Goal: Use online tool/utility: Use online tool/utility

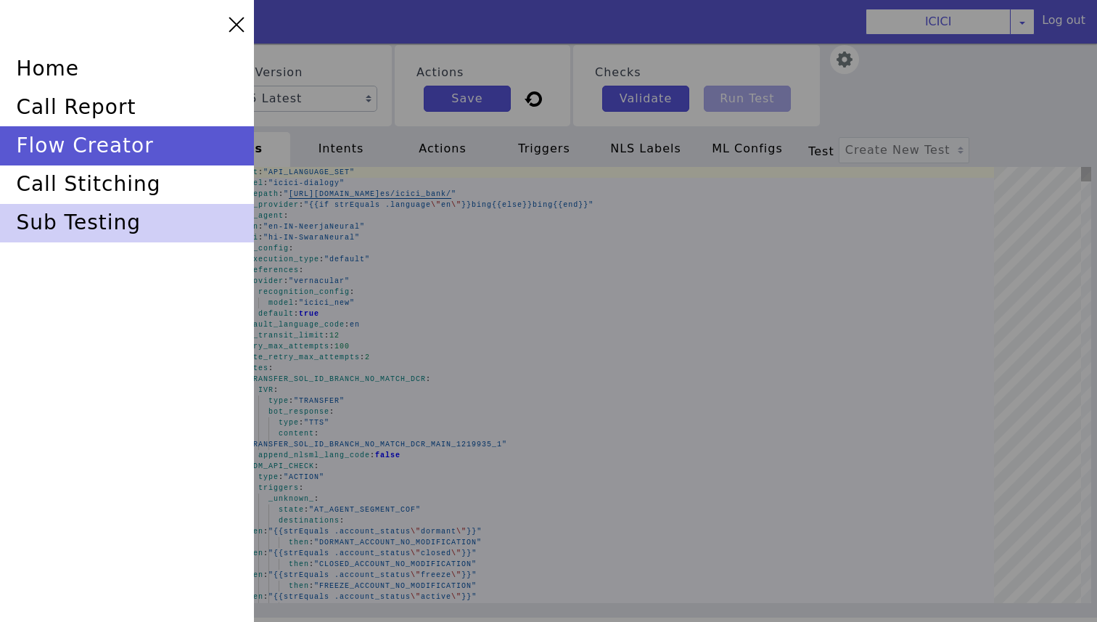
click at [87, 208] on div "sub testing" at bounding box center [137, 176] width 257 height 64
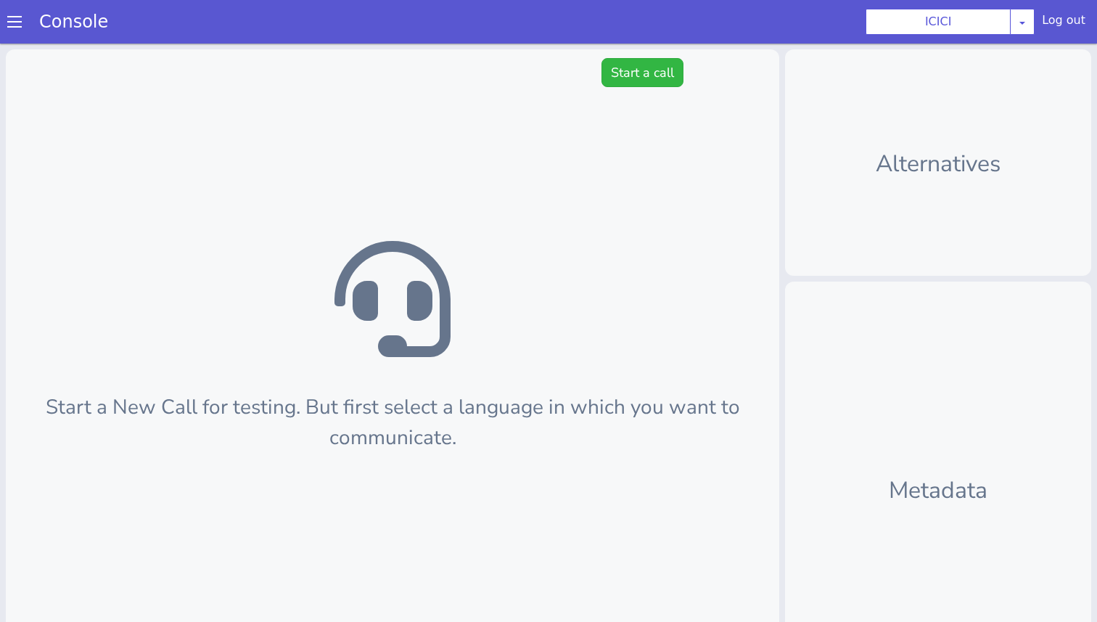
scroll to position [4, 0]
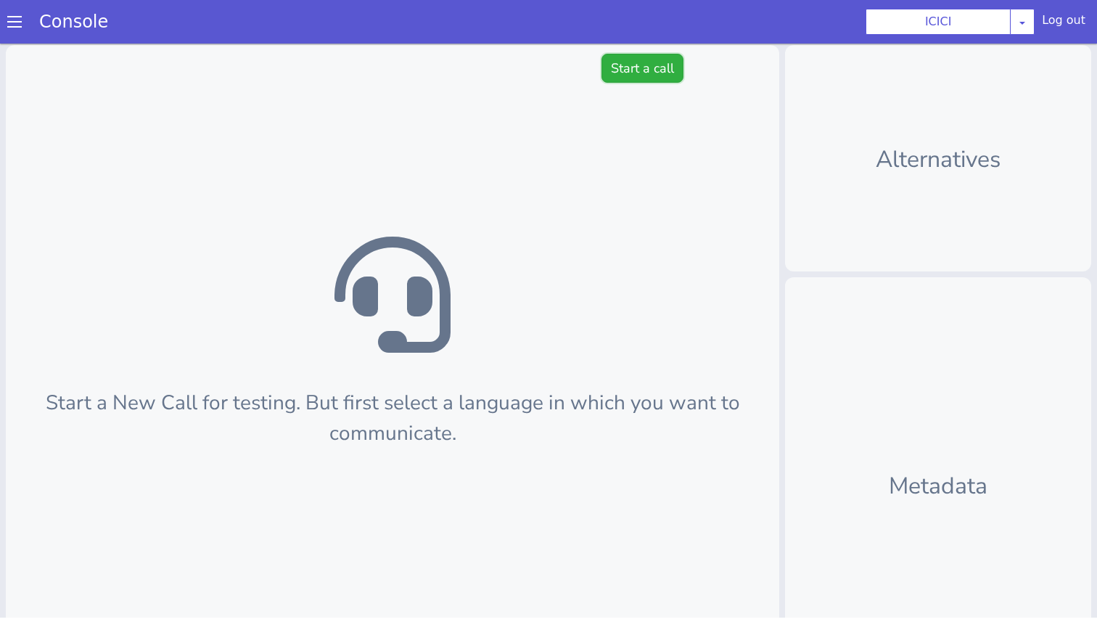
click at [650, 70] on button "Start a call" at bounding box center [642, 68] width 82 height 29
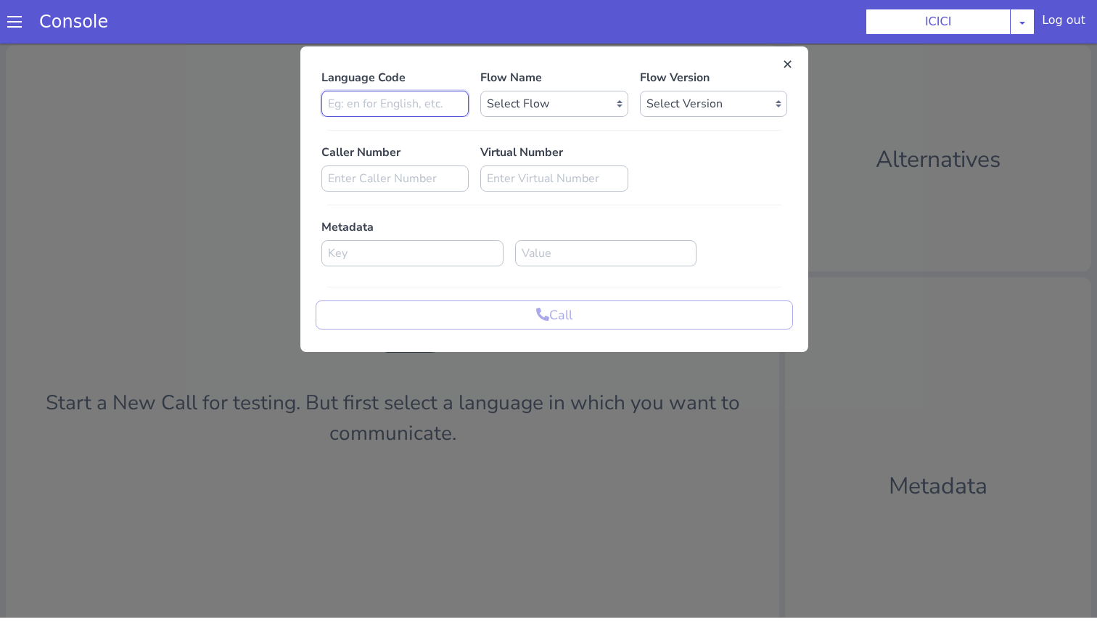
click at [435, 104] on input at bounding box center [394, 104] width 147 height 26
type input "en"
click at [598, 104] on select "Select Flow sachin_testing icici_test_import_1 icici_test icici_dummy infra_tes…" at bounding box center [553, 104] width 147 height 26
select select "b03a4faf-32c3-4c7e-b817-7f3662e43ade"
click at [480, 91] on select "Select Flow sachin_testing icici_test_import_1 icici_test icici_dummy infra_tes…" at bounding box center [553, 104] width 147 height 26
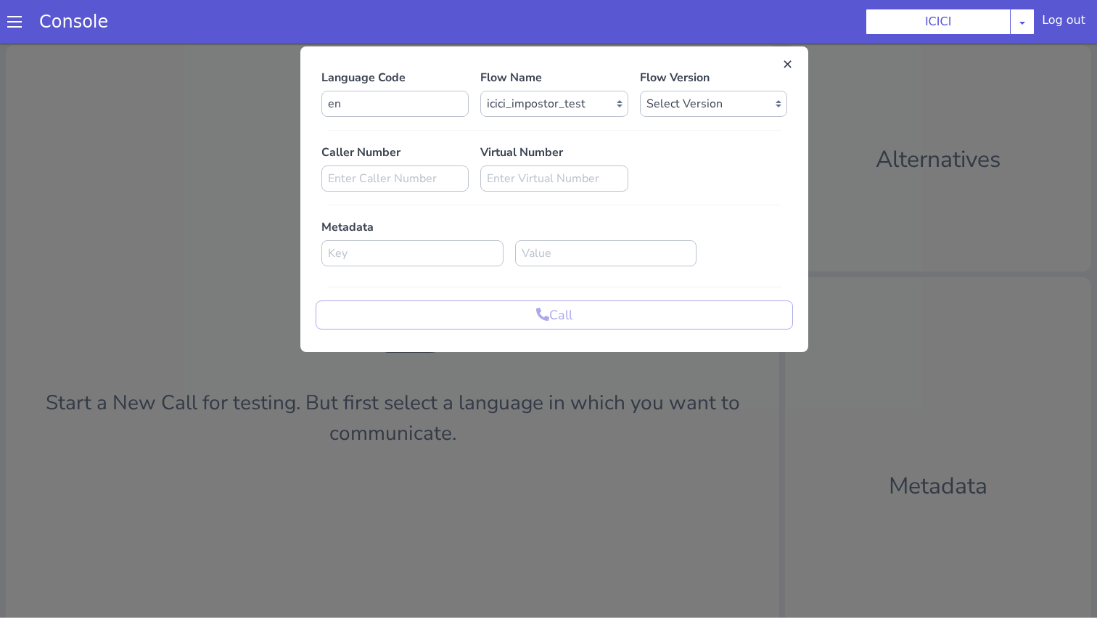
click at [661, 121] on div "Language Code en Flow Name Select Flow sachin_testing icici_test_import_1 icici…" at bounding box center [554, 199] width 477 height 260
click at [662, 115] on select "Select Version 0.0.54 0.0.53 0.0.52 0.0.51 0.0.50 0.0.49 0.0.48 0.0.47 0.0.46 0…" at bounding box center [713, 104] width 147 height 26
select select "0.0.54"
click at [640, 91] on select "Select Version 0.0.54 0.0.53 0.0.52 0.0.51 0.0.50 0.0.49 0.0.48 0.0.47 0.0.46 0…" at bounding box center [713, 104] width 147 height 26
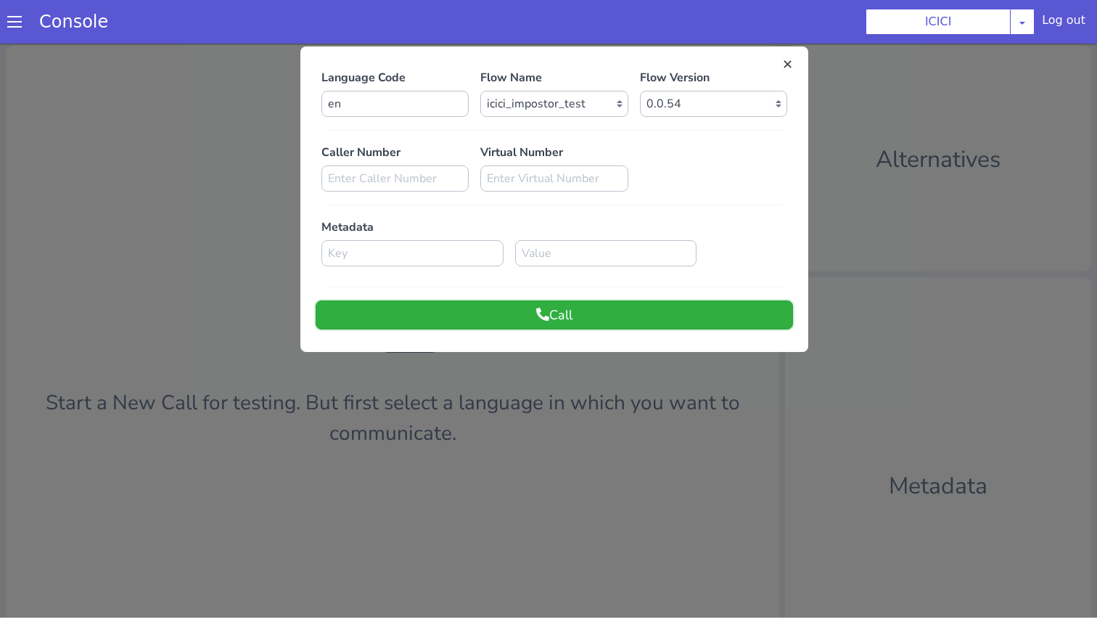
click at [596, 318] on button "Call" at bounding box center [554, 314] width 477 height 29
